Goal: Task Accomplishment & Management: Use online tool/utility

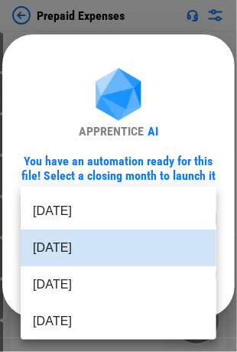
click at [74, 217] on body "Prepaid Expenses User information pending... Import Sheet pending... Unhide Col…" at bounding box center [118, 176] width 237 height 352
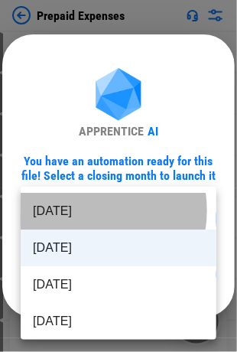
click at [84, 210] on li "[DATE]" at bounding box center [119, 211] width 196 height 37
type input "********"
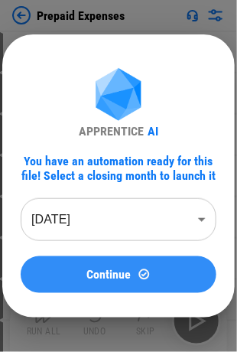
click at [98, 267] on button "Continue" at bounding box center [119, 274] width 196 height 37
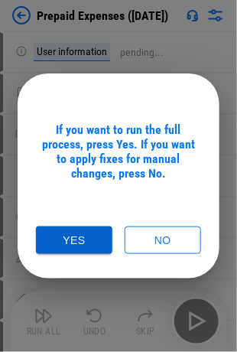
click at [85, 238] on button "Yes" at bounding box center [74, 241] width 77 height 28
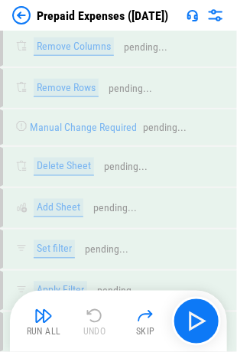
scroll to position [3887, 0]
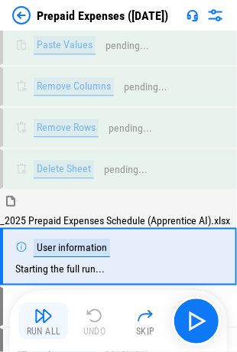
click at [55, 328] on div "Run All" at bounding box center [44, 332] width 34 height 9
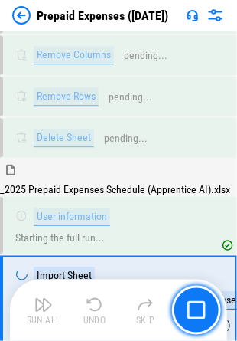
scroll to position [3975, 0]
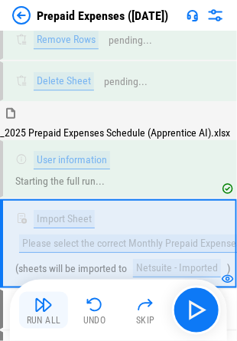
click at [47, 309] on img "button" at bounding box center [43, 304] width 18 height 18
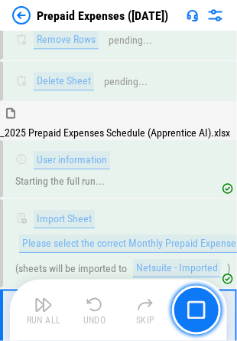
scroll to position [4065, 0]
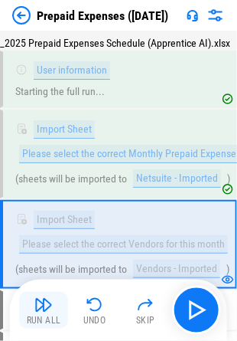
click at [34, 298] on button "Run All" at bounding box center [43, 310] width 49 height 37
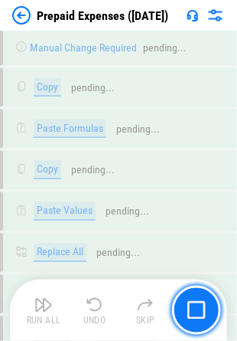
scroll to position [10308, 0]
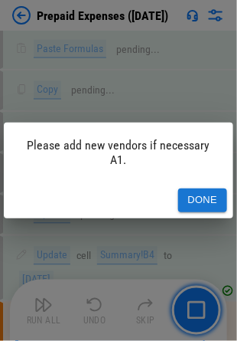
click at [201, 198] on button "Done" at bounding box center [202, 200] width 49 height 24
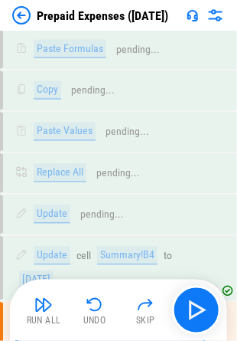
click at [28, 16] on img at bounding box center [21, 15] width 18 height 18
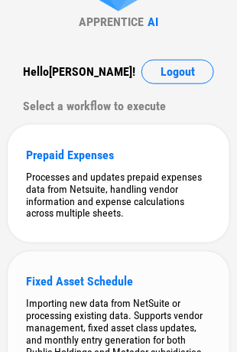
scroll to position [153, 0]
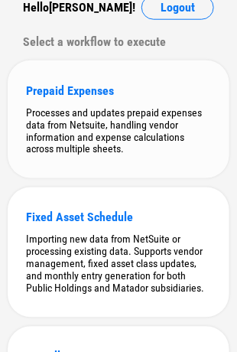
click at [147, 131] on div "Processes and updates prepaid expenses data from Netsuite, handling vendor info…" at bounding box center [118, 130] width 185 height 49
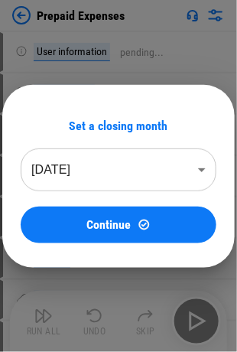
click at [107, 171] on body "Prepaid Expenses User information pending... Import Sheet pending... Unhide Col…" at bounding box center [118, 176] width 237 height 352
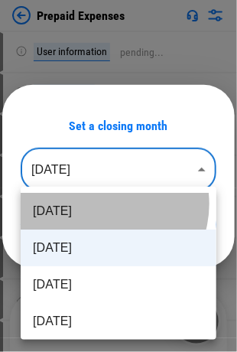
click at [103, 204] on li "[DATE]" at bounding box center [119, 211] width 196 height 37
type input "********"
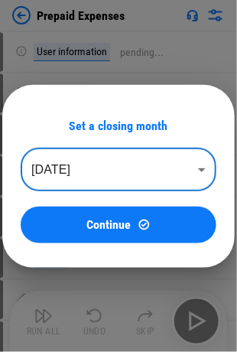
click at [117, 223] on span "Continue" at bounding box center [109, 225] width 44 height 12
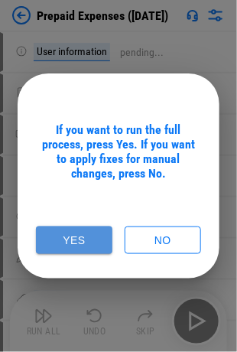
click at [64, 236] on button "Yes" at bounding box center [74, 241] width 77 height 28
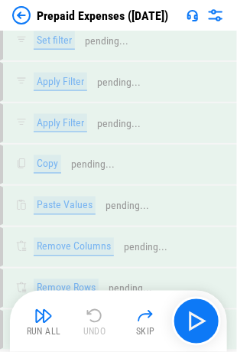
scroll to position [3887, 0]
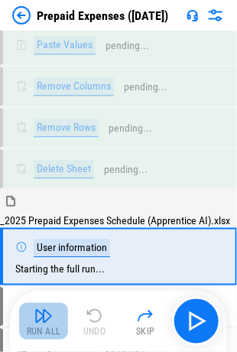
click at [38, 321] on img "button" at bounding box center [43, 316] width 18 height 18
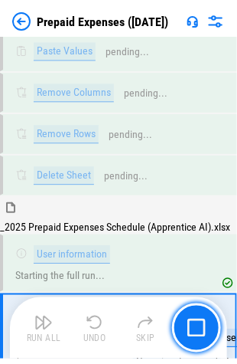
scroll to position [3975, 0]
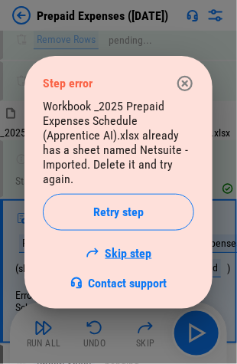
click at [133, 249] on link "Skip step" at bounding box center [119, 253] width 67 height 15
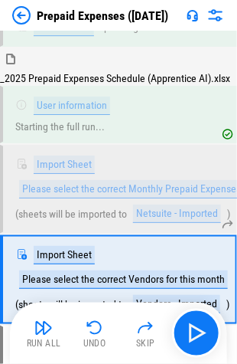
scroll to position [4053, 0]
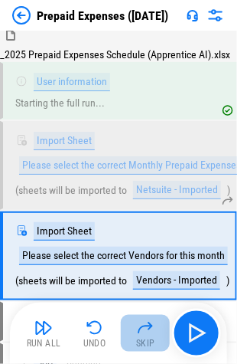
click at [146, 329] on img "button" at bounding box center [145, 327] width 18 height 18
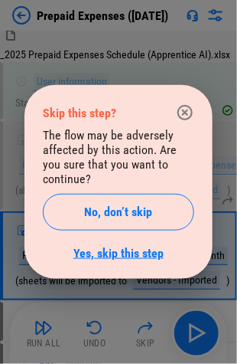
click at [155, 246] on link "Yes, skip this step" at bounding box center [118, 253] width 90 height 15
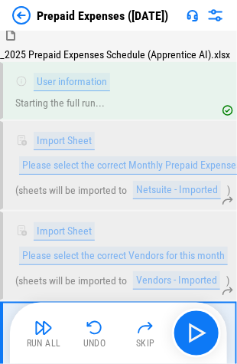
click at [47, 334] on img "button" at bounding box center [43, 327] width 18 height 18
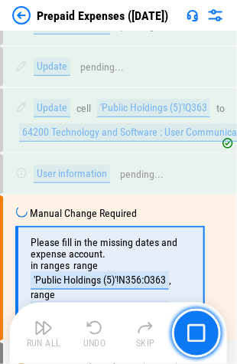
scroll to position [6539, 0]
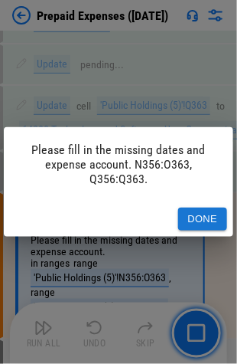
click at [196, 216] on button "Done" at bounding box center [202, 219] width 49 height 24
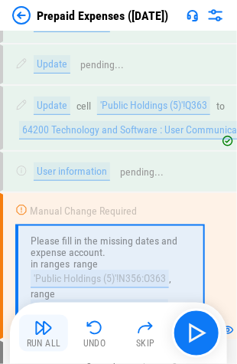
click at [44, 334] on img "button" at bounding box center [43, 327] width 18 height 18
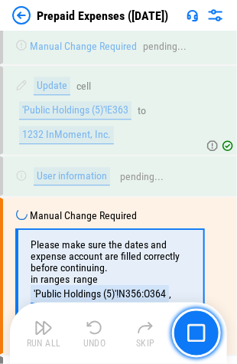
scroll to position [6855, 0]
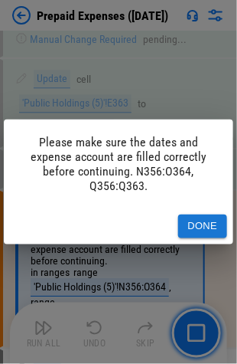
click at [198, 222] on button "Done" at bounding box center [202, 226] width 49 height 24
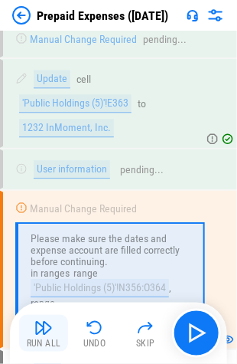
click at [40, 329] on img "button" at bounding box center [43, 327] width 18 height 18
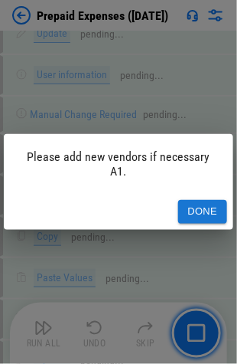
scroll to position [10813, 0]
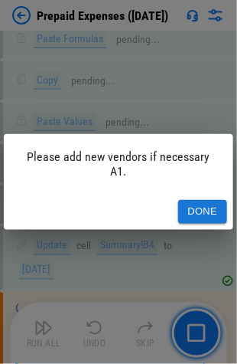
click at [200, 217] on button "Done" at bounding box center [202, 212] width 49 height 24
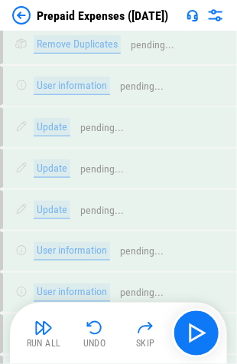
scroll to position [10124, 0]
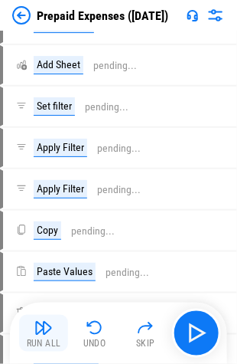
click at [44, 331] on img "button" at bounding box center [43, 327] width 18 height 18
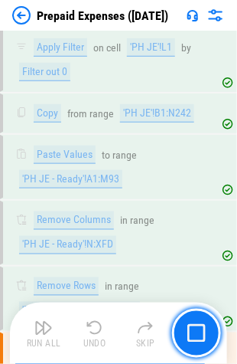
scroll to position [11391, 0]
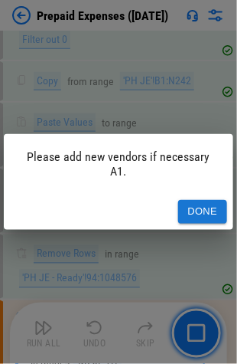
click at [207, 214] on button "Done" at bounding box center [202, 212] width 49 height 24
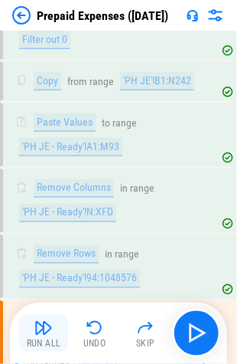
click at [44, 325] on img "button" at bounding box center [43, 327] width 18 height 18
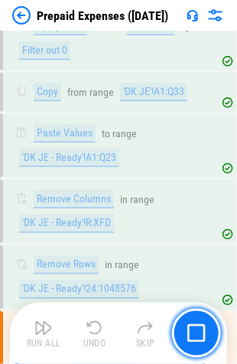
scroll to position [11968, 0]
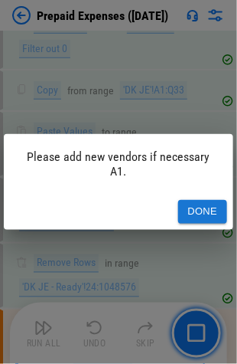
click at [205, 209] on button "Done" at bounding box center [202, 212] width 49 height 24
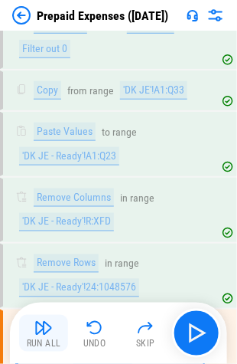
click at [34, 321] on button "Run All" at bounding box center [43, 333] width 49 height 37
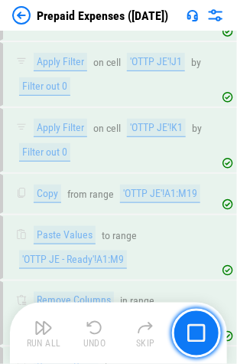
scroll to position [12581, 0]
